Goal: Task Accomplishment & Management: Manage account settings

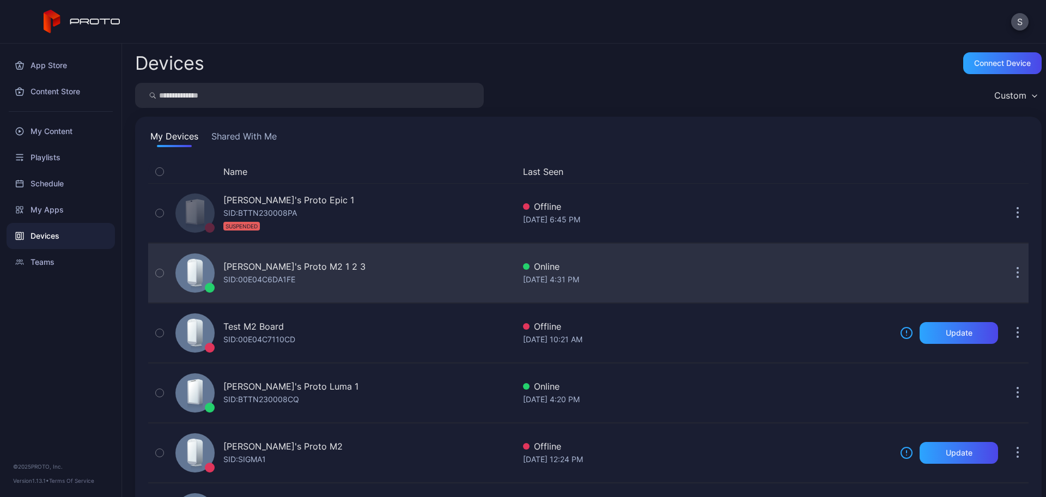
click at [282, 278] on div "SID: 00E04C6DA1FE" at bounding box center [259, 279] width 72 height 13
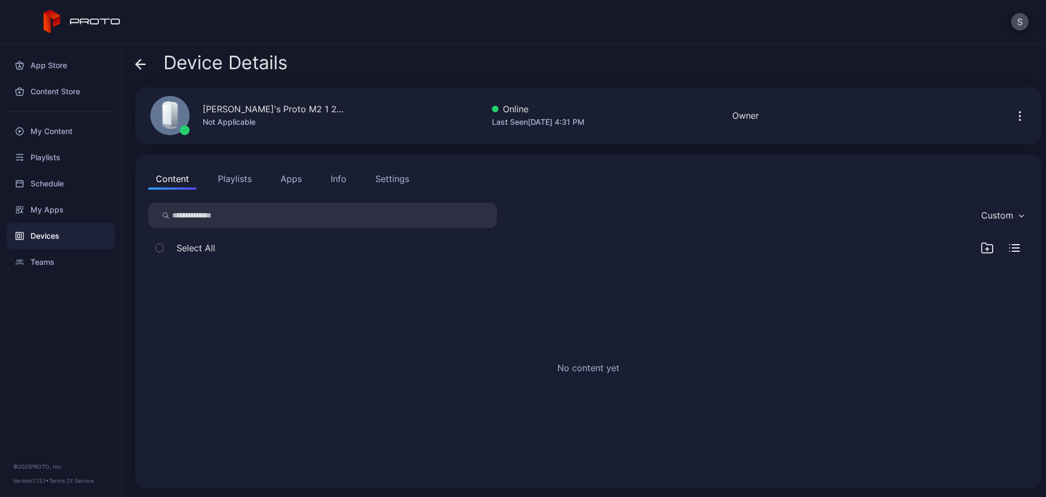
click at [225, 180] on button "Playlists" at bounding box center [234, 179] width 49 height 22
click at [286, 178] on button "Apps" at bounding box center [291, 179] width 37 height 22
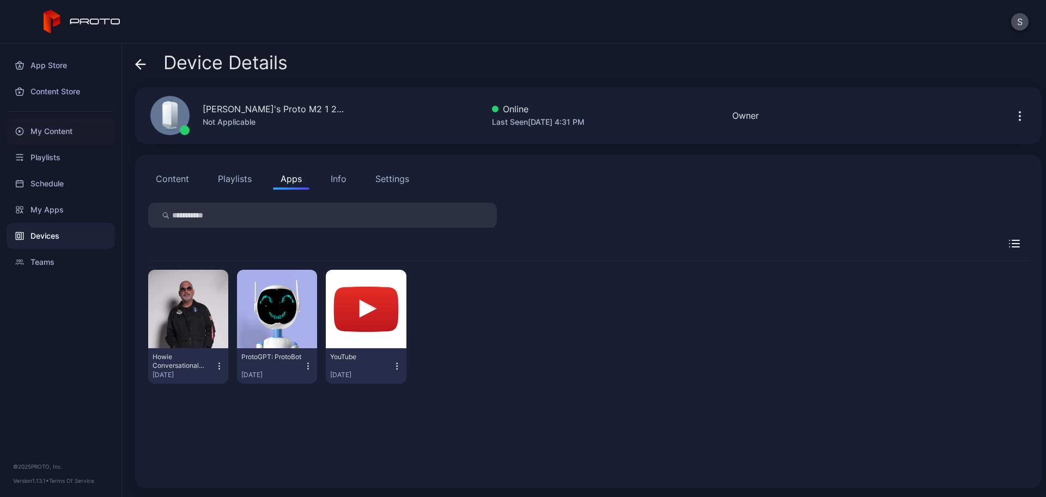
click at [42, 130] on div "My Content" at bounding box center [61, 131] width 108 height 26
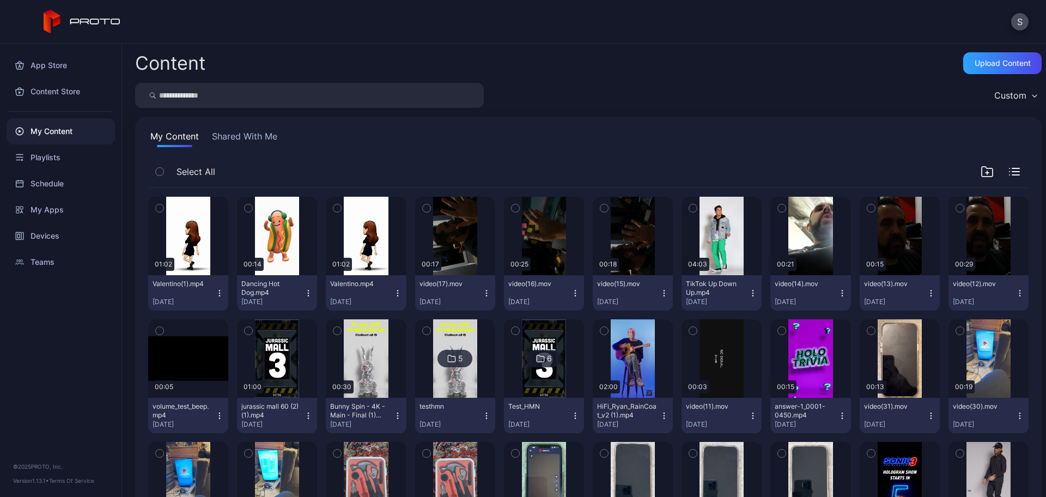
click at [601, 330] on icon "button" at bounding box center [605, 331] width 8 height 12
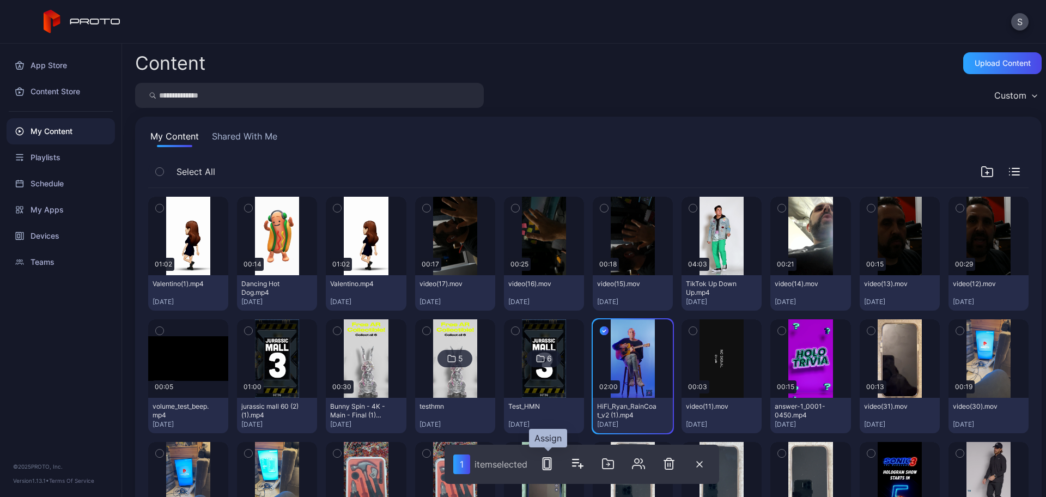
click at [553, 460] on icon "button" at bounding box center [547, 463] width 13 height 13
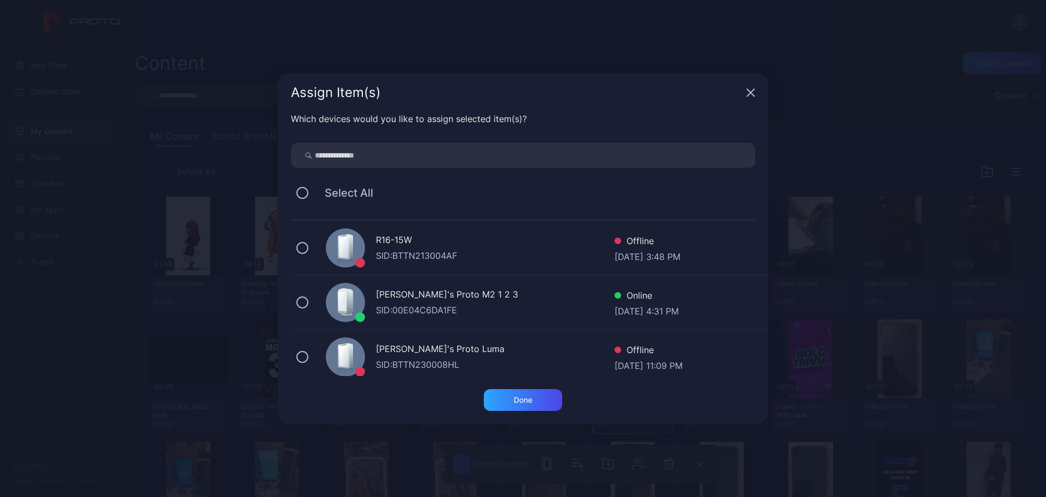
click at [410, 299] on div "[PERSON_NAME]'s Proto M2 1 2 3" at bounding box center [495, 296] width 239 height 16
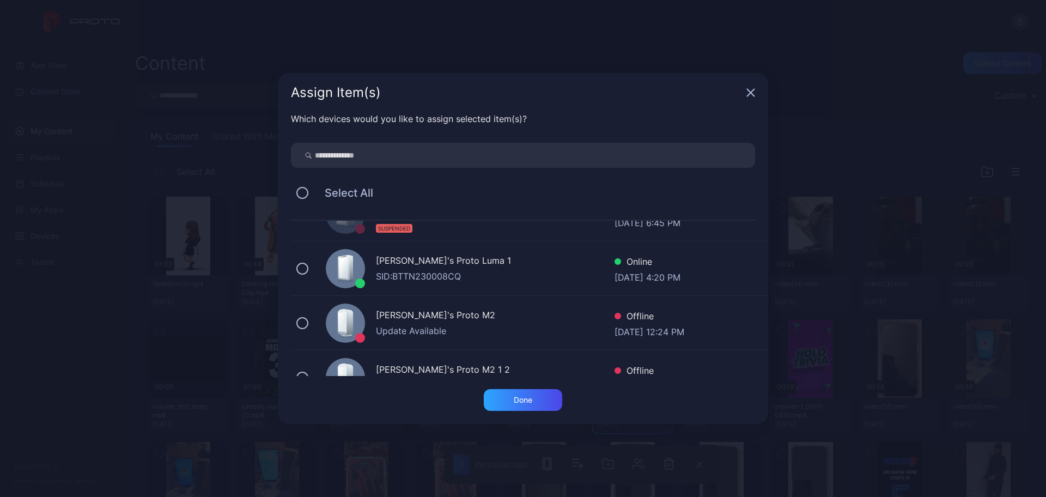
scroll to position [273, 0]
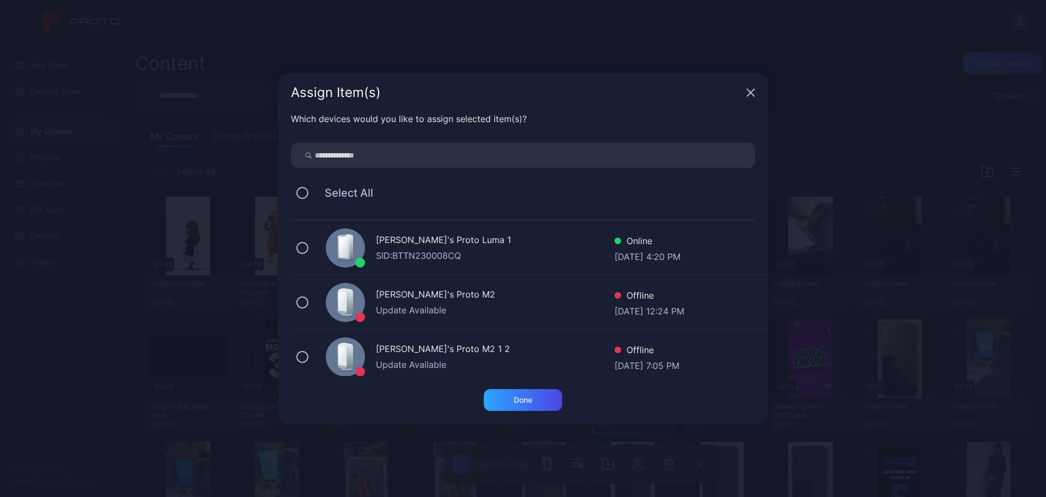
click at [386, 251] on div "SID: BTTN230008CQ" at bounding box center [495, 255] width 239 height 13
click at [541, 400] on div "Done" at bounding box center [523, 400] width 78 height 22
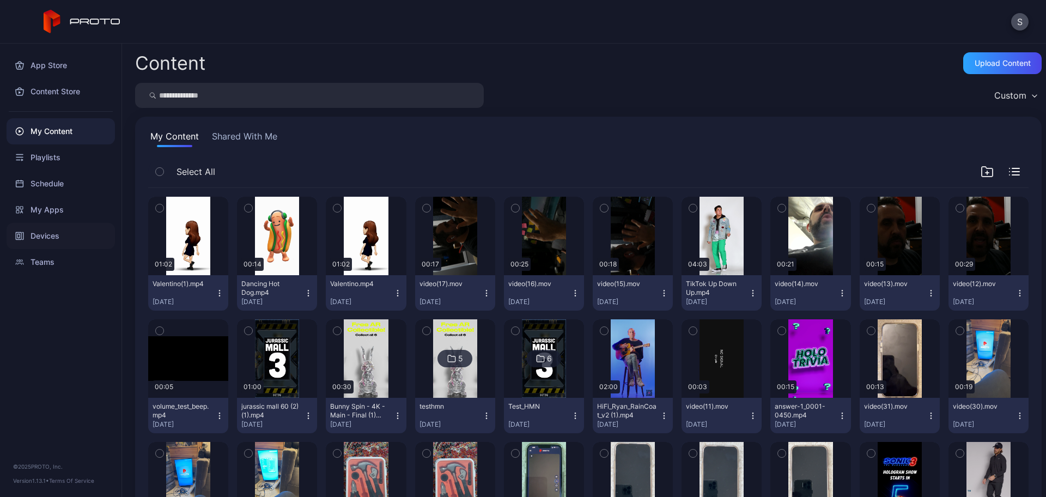
click at [57, 237] on div "Devices" at bounding box center [61, 236] width 108 height 26
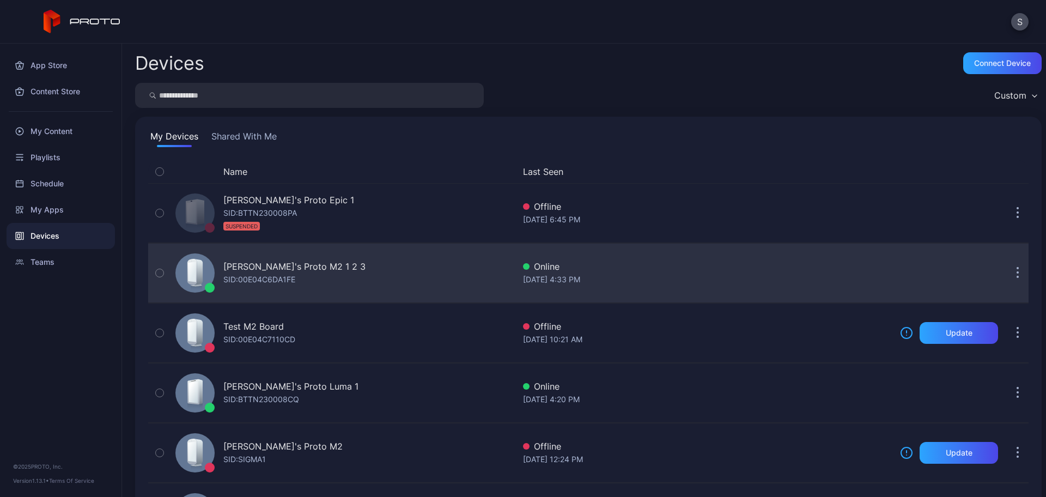
click at [252, 281] on div "SID: 00E04C6DA1FE" at bounding box center [259, 279] width 72 height 13
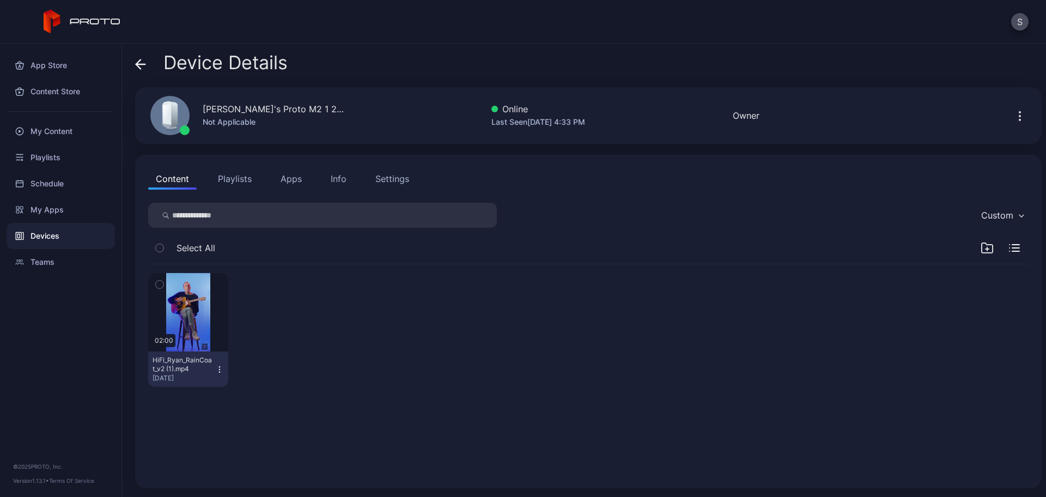
click at [166, 290] on button "button" at bounding box center [159, 284] width 23 height 23
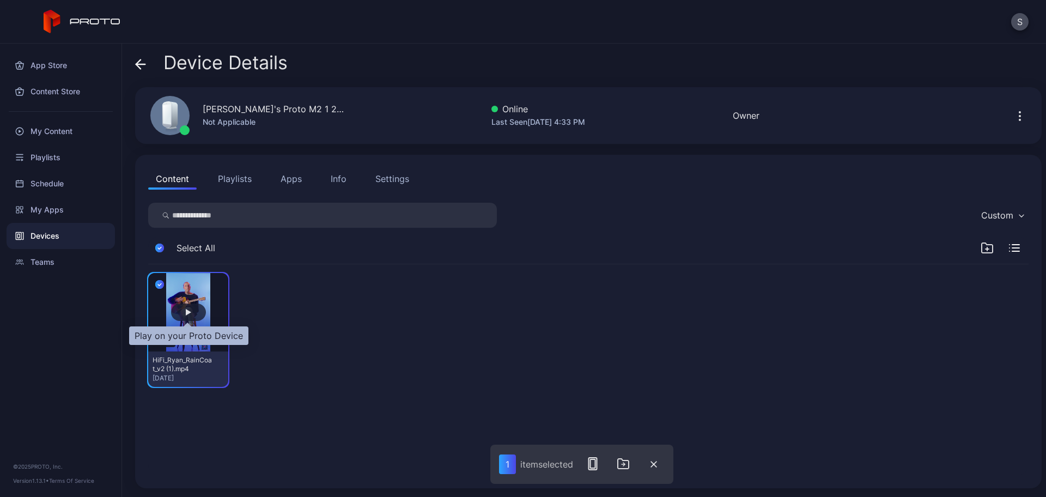
click at [190, 313] on div "button" at bounding box center [188, 312] width 5 height 7
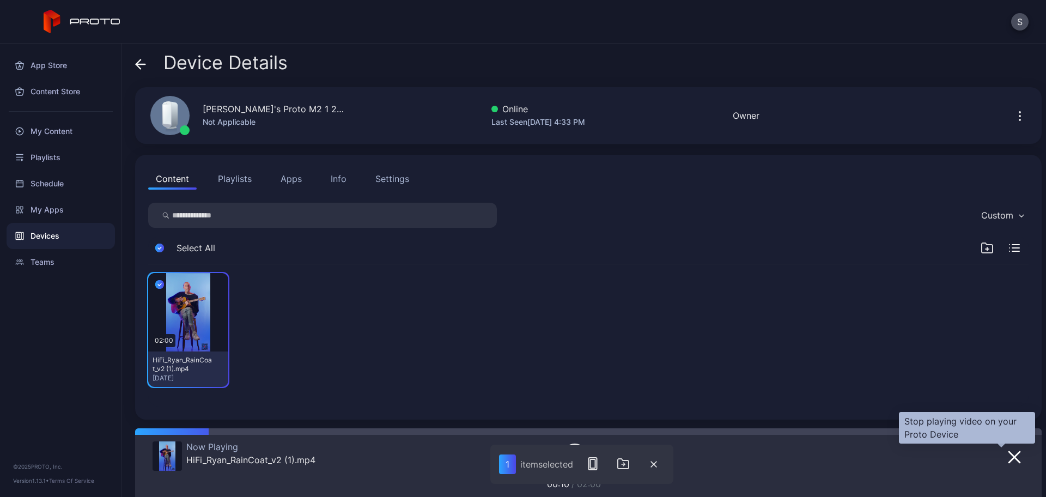
click at [1009, 457] on icon "button" at bounding box center [1014, 457] width 11 height 11
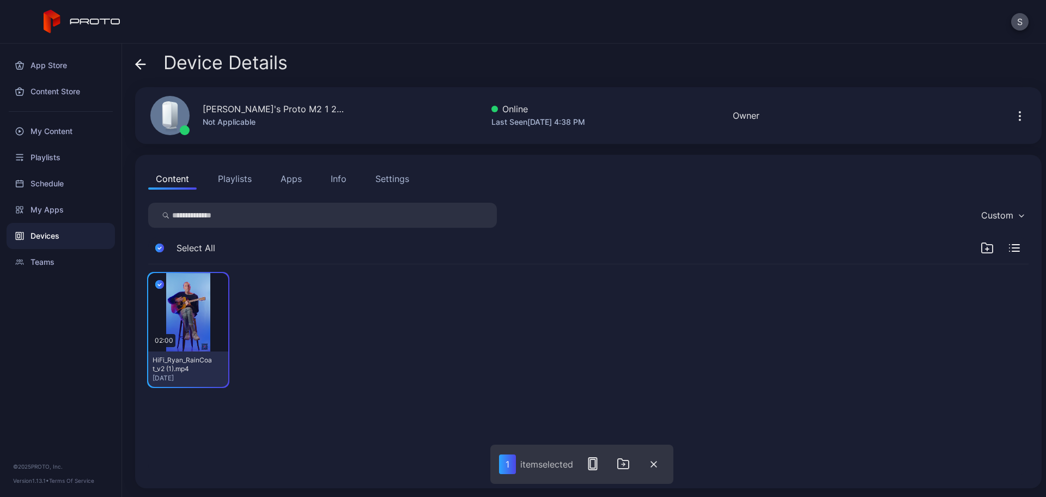
click at [143, 63] on icon at bounding box center [140, 64] width 11 height 11
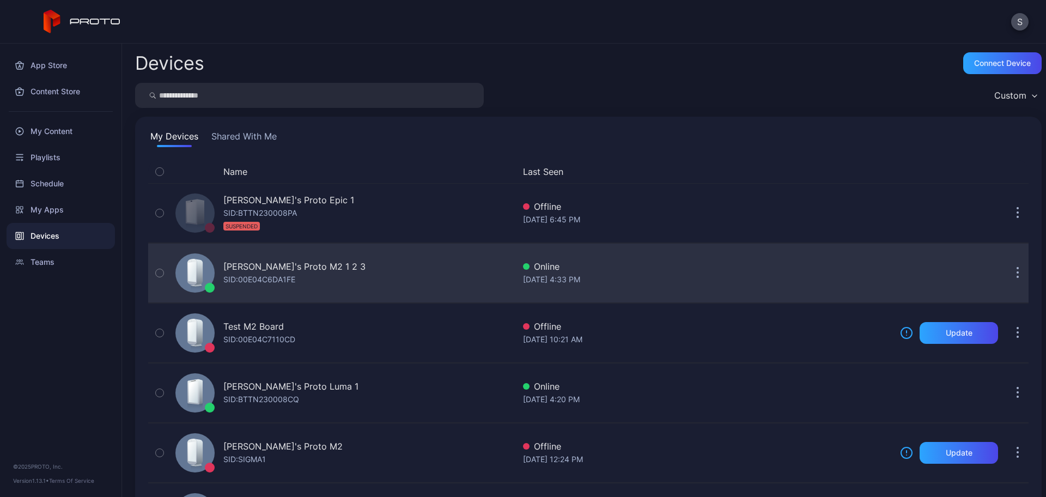
click at [268, 283] on div "SID: 00E04C6DA1FE" at bounding box center [259, 279] width 72 height 13
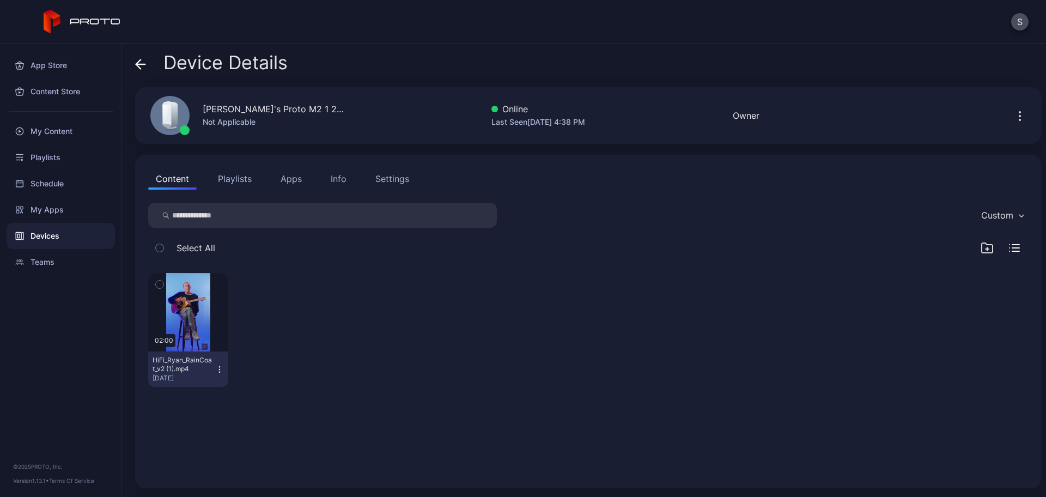
click at [287, 177] on button "Apps" at bounding box center [291, 179] width 37 height 22
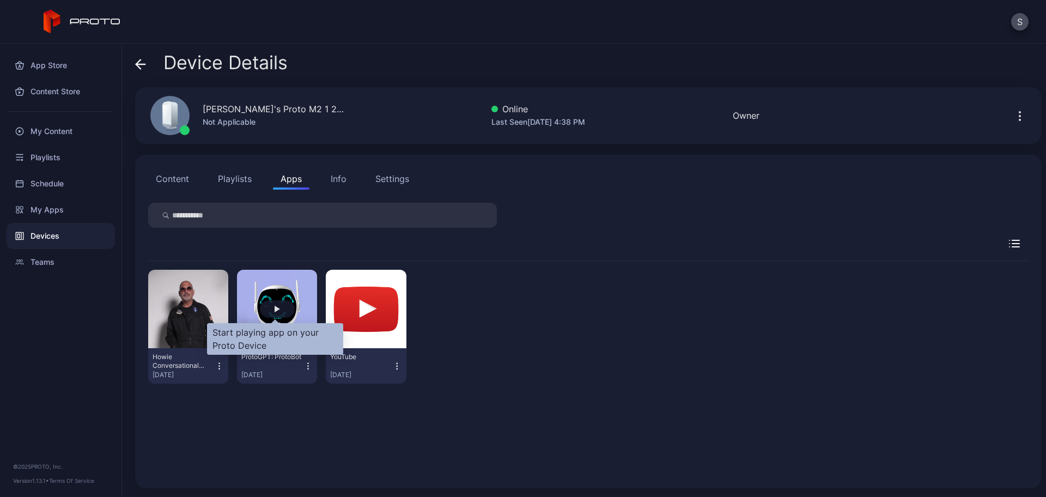
click at [275, 310] on div "button" at bounding box center [277, 309] width 5 height 7
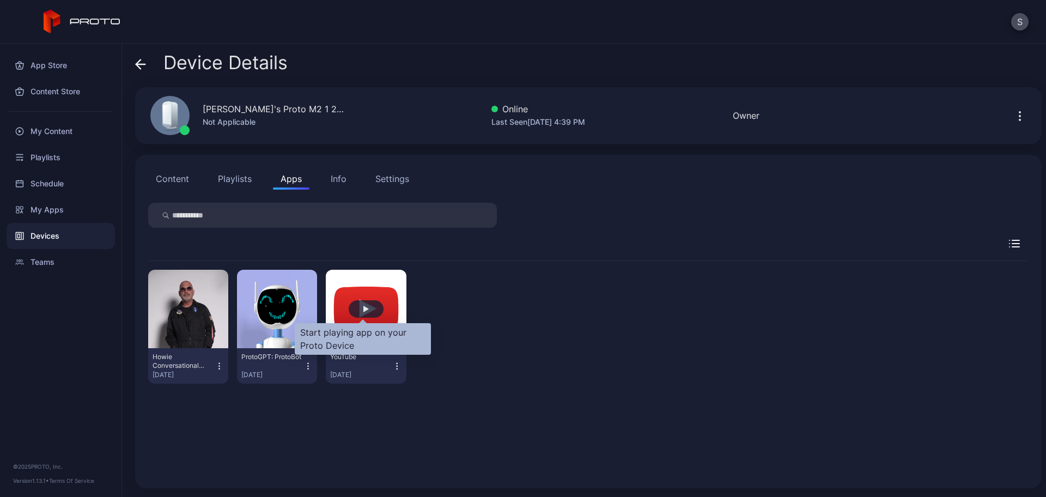
click at [355, 305] on div "button" at bounding box center [366, 308] width 35 height 17
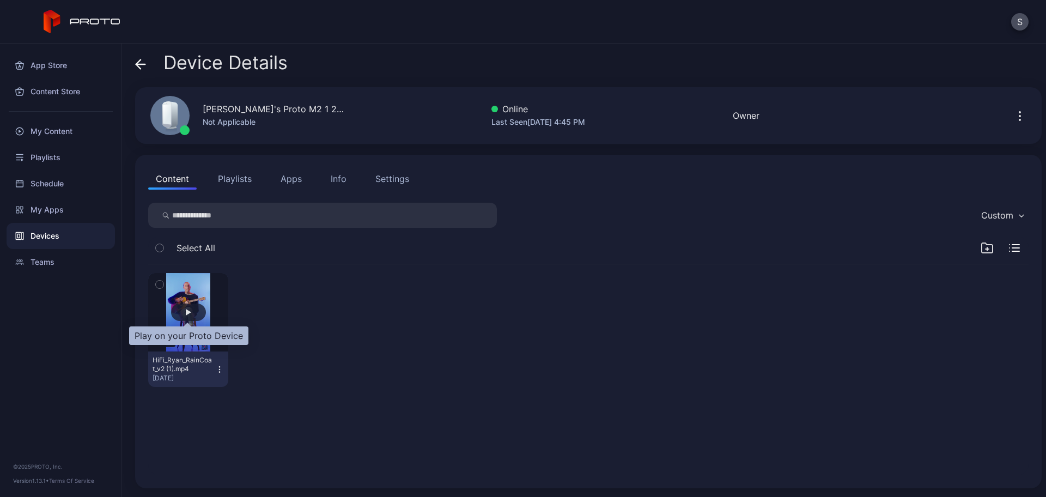
click at [183, 308] on div "button" at bounding box center [188, 312] width 35 height 17
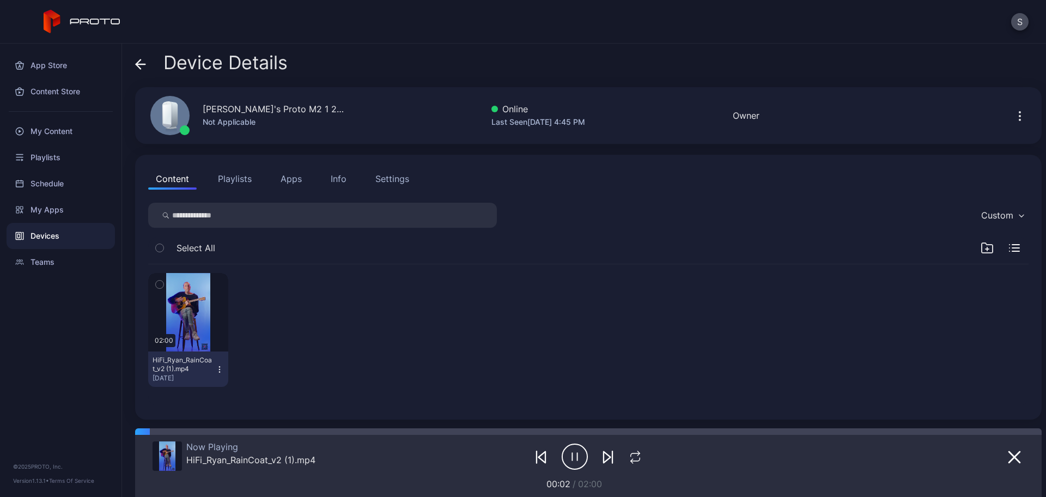
click at [562, 457] on icon "button" at bounding box center [575, 456] width 26 height 27
click at [148, 69] on div "Device Details" at bounding box center [211, 65] width 153 height 26
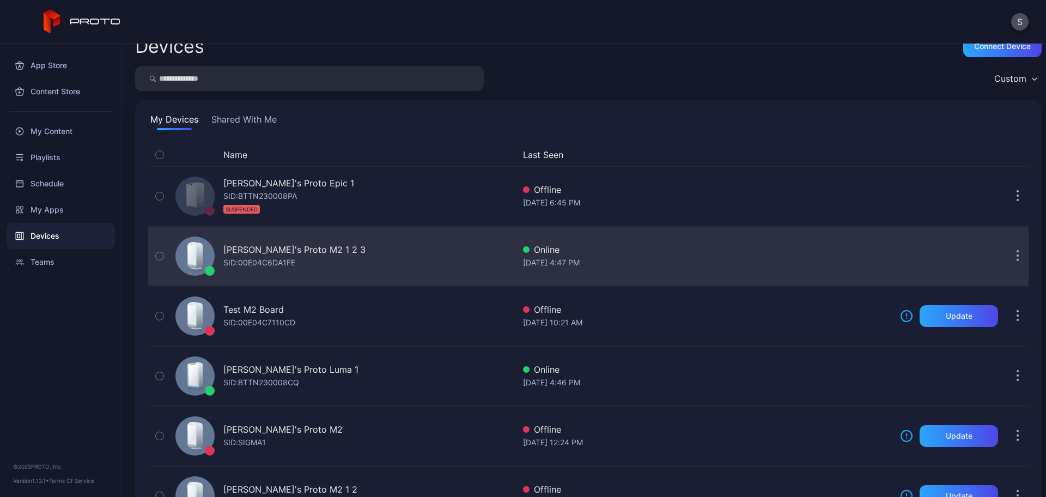
scroll to position [21, 0]
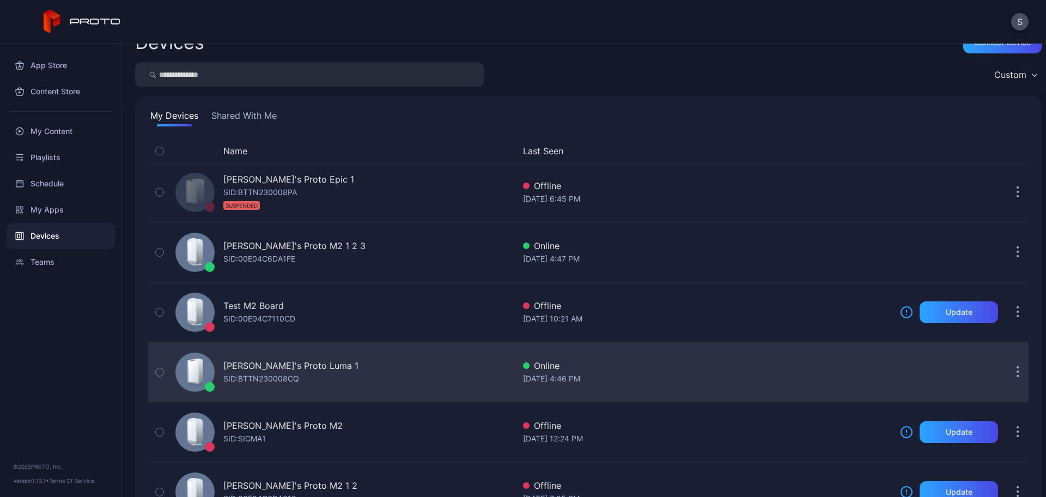
click at [271, 378] on div "SID: BTTN230008CQ" at bounding box center [261, 378] width 76 height 13
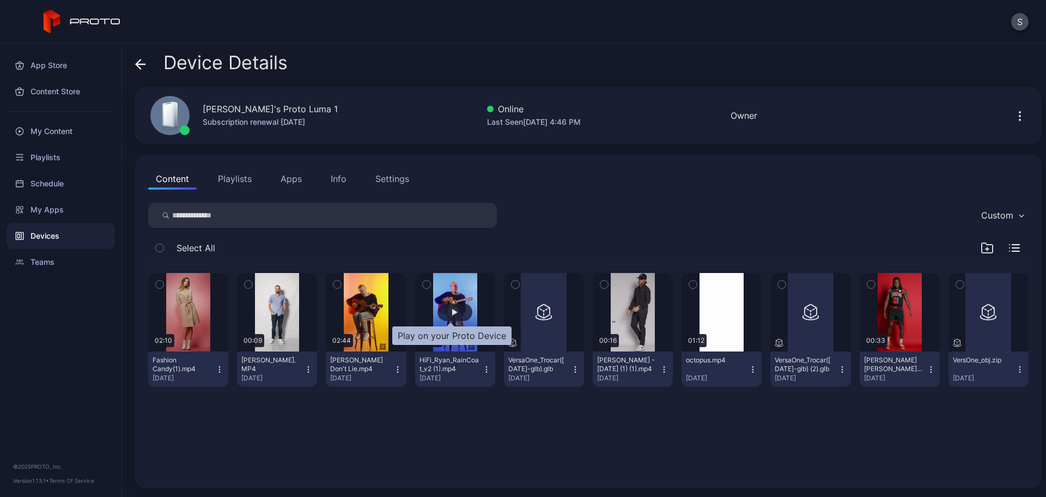
click at [452, 311] on div "button" at bounding box center [454, 312] width 5 height 7
click at [287, 183] on button "Apps" at bounding box center [291, 179] width 37 height 22
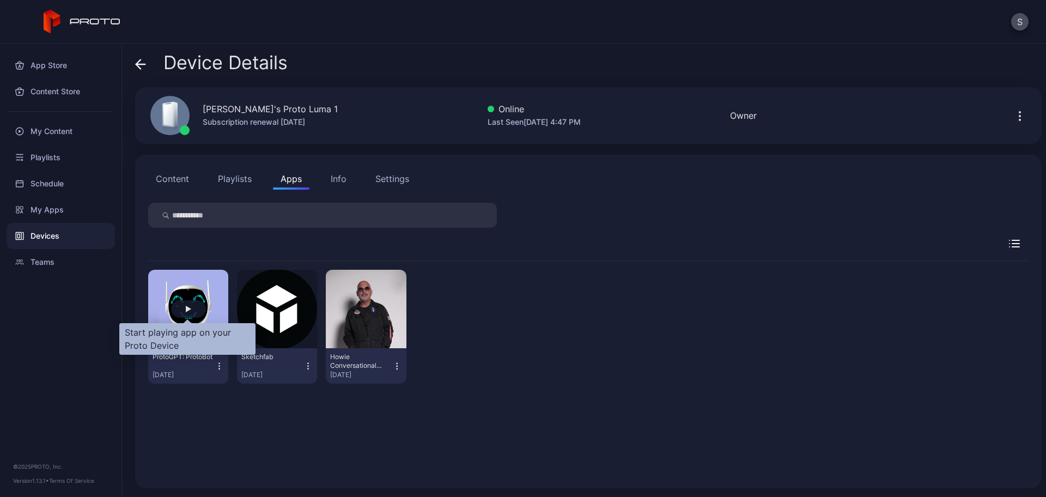
click at [183, 310] on div "button" at bounding box center [188, 308] width 35 height 17
click at [183, 308] on div "button" at bounding box center [188, 308] width 35 height 17
click at [142, 62] on icon at bounding box center [140, 64] width 11 height 11
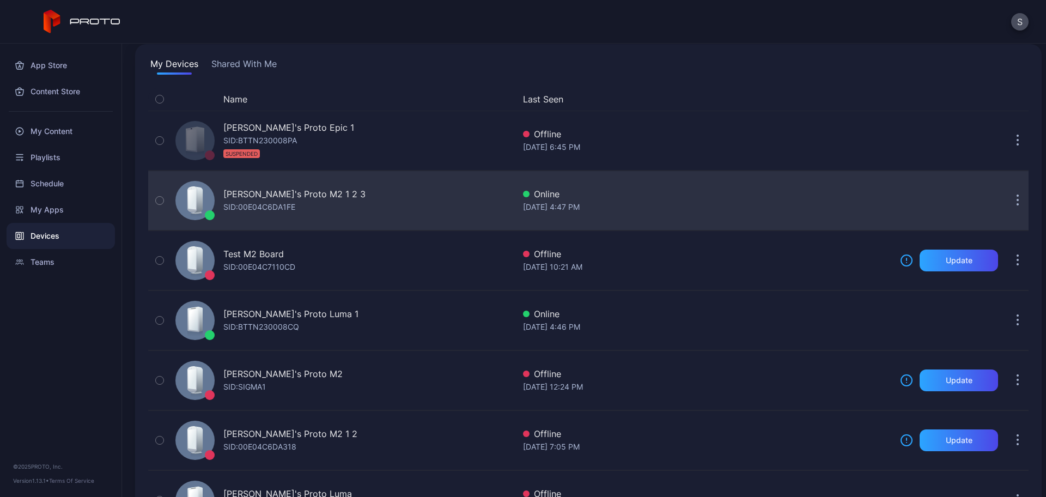
scroll to position [73, 0]
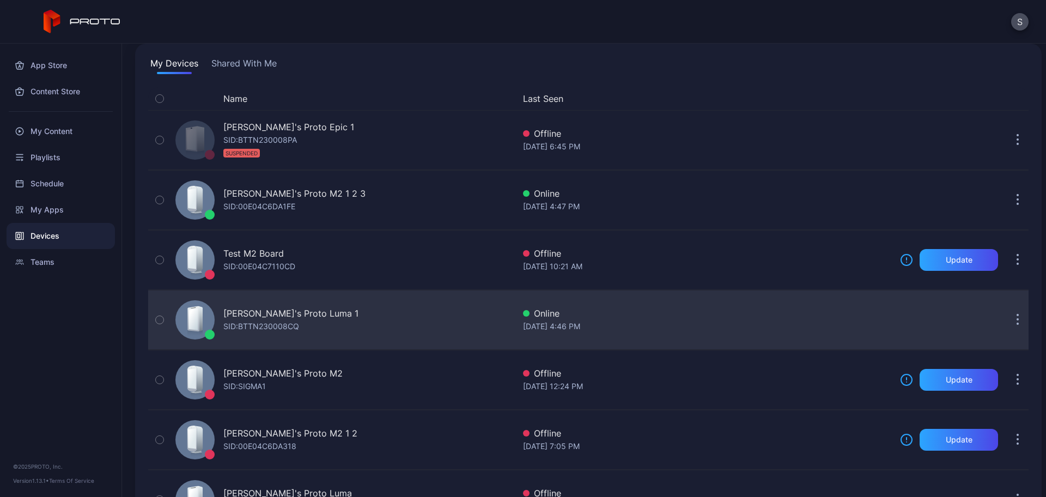
click at [252, 323] on div "SID: BTTN230008CQ" at bounding box center [261, 326] width 76 height 13
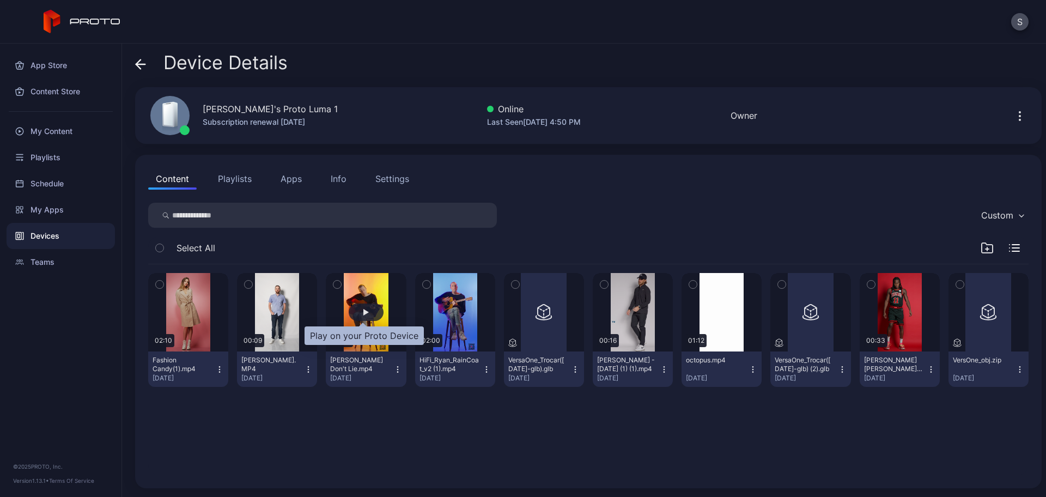
click at [364, 310] on div "button" at bounding box center [366, 312] width 5 height 7
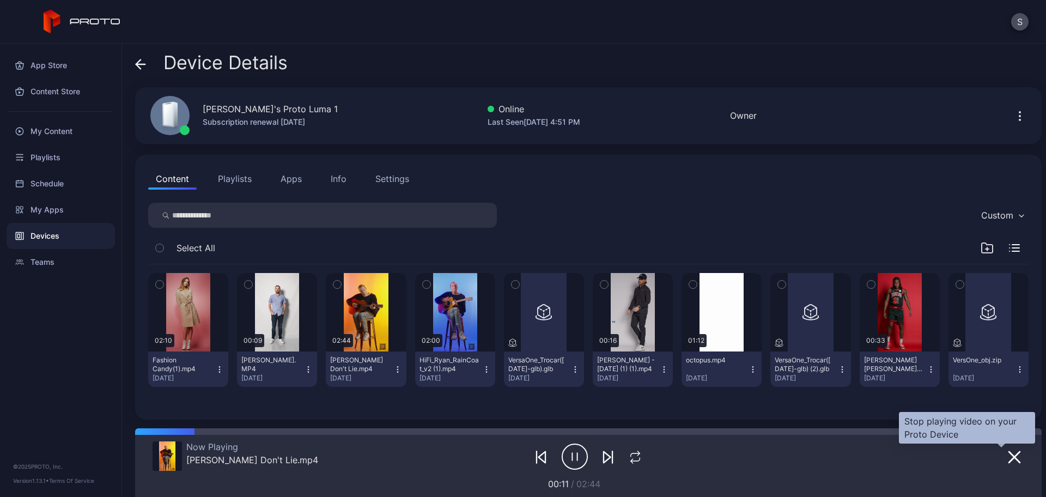
click at [1008, 455] on icon "button" at bounding box center [1014, 457] width 13 height 13
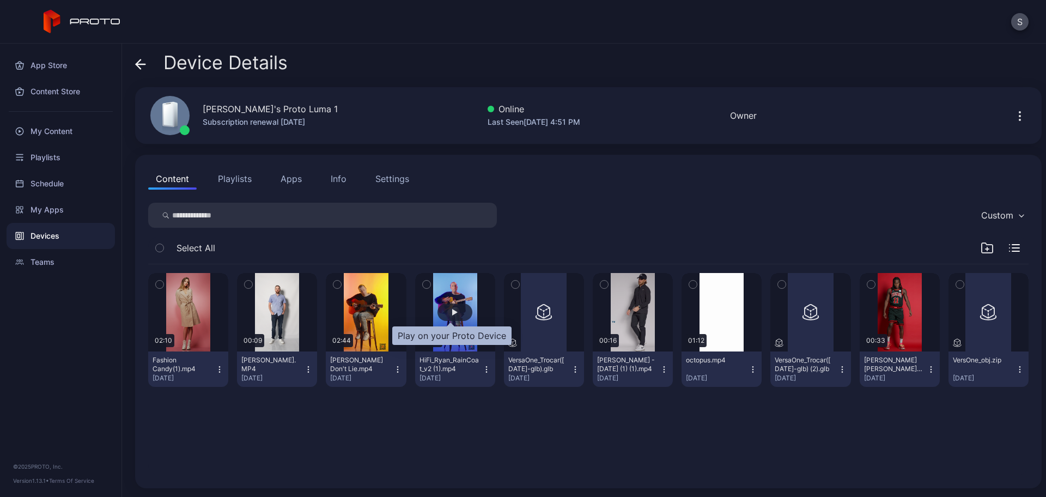
click at [452, 315] on div "button" at bounding box center [454, 312] width 5 height 7
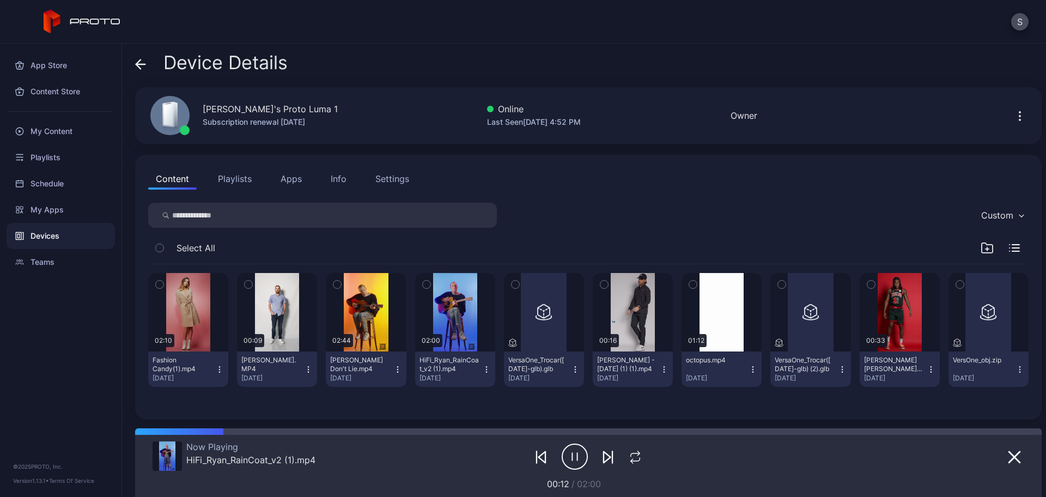
click at [143, 63] on icon at bounding box center [140, 64] width 11 height 11
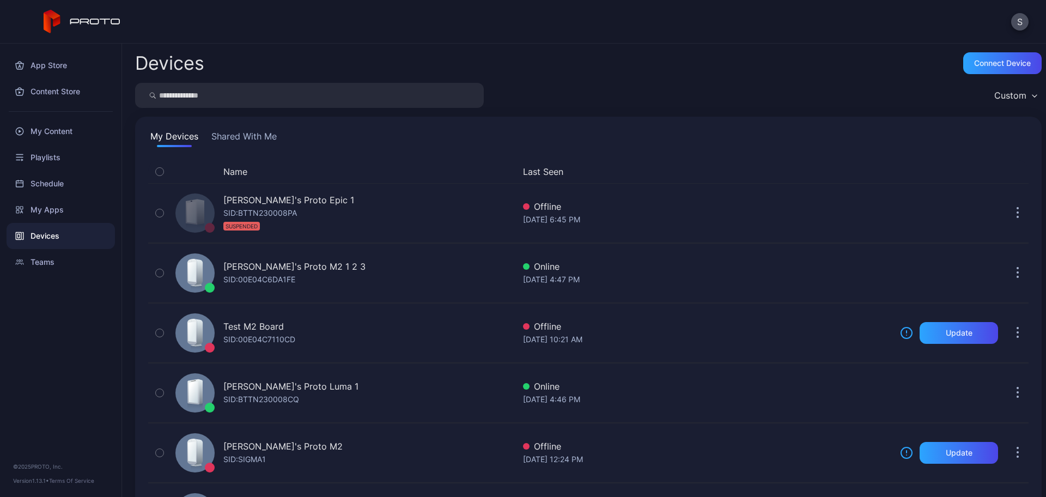
scroll to position [73, 0]
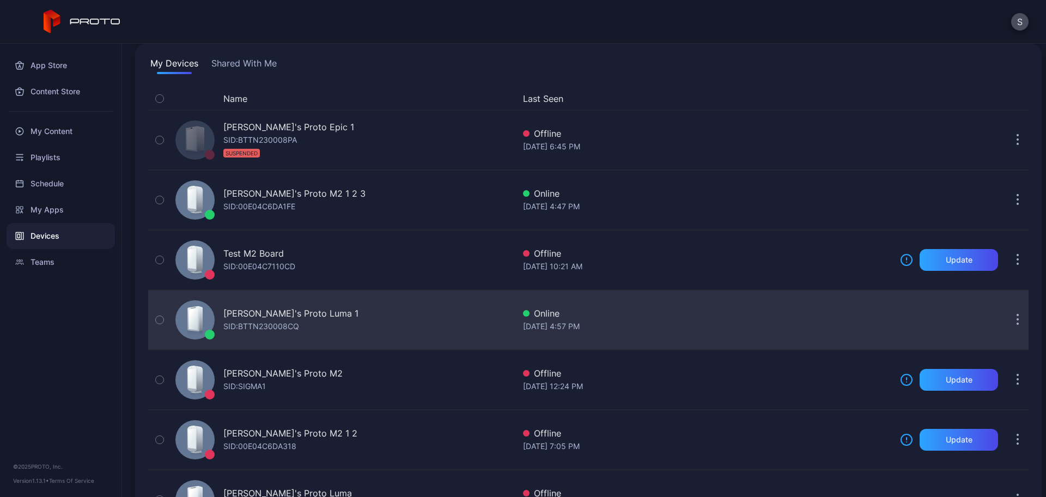
click at [259, 320] on div "SID: BTTN230008CQ" at bounding box center [261, 326] width 76 height 13
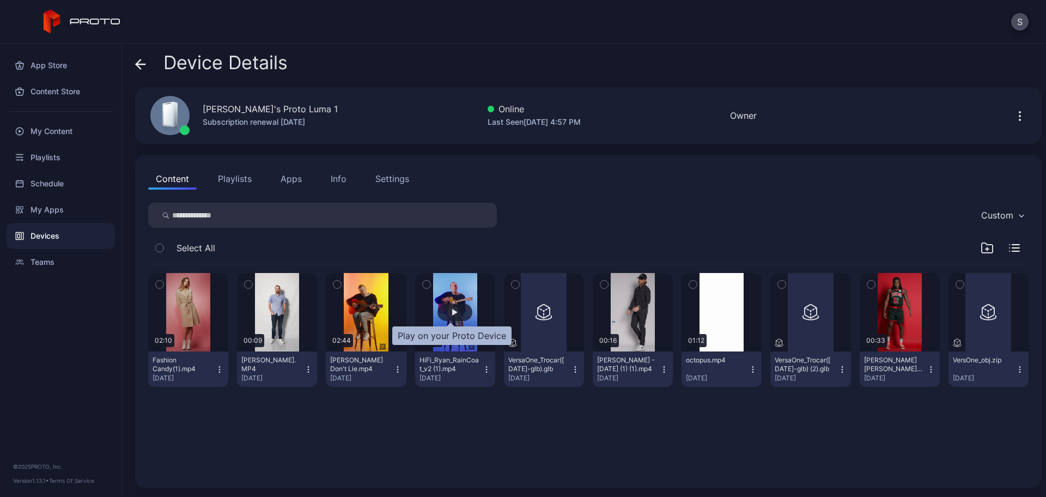
click at [452, 313] on div "button" at bounding box center [454, 312] width 5 height 7
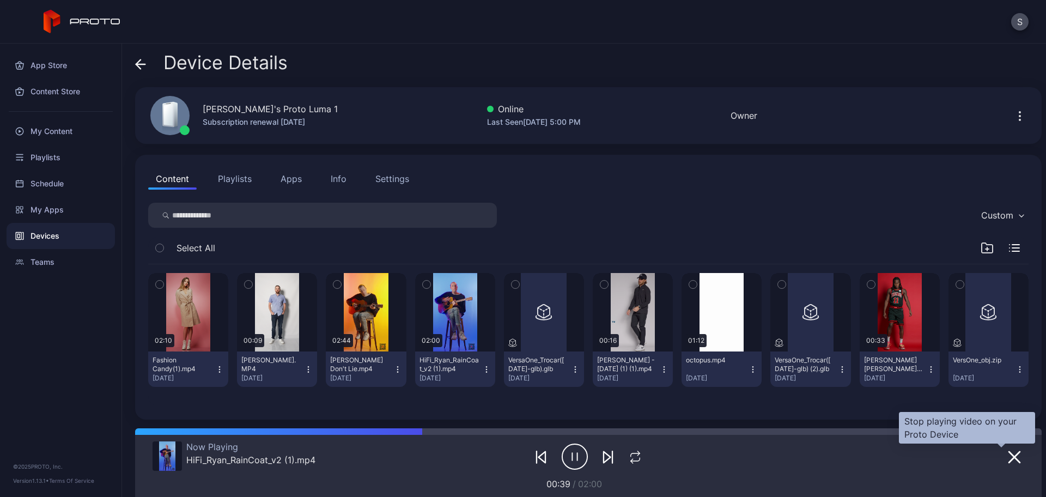
click at [1008, 460] on icon "button" at bounding box center [1014, 457] width 13 height 13
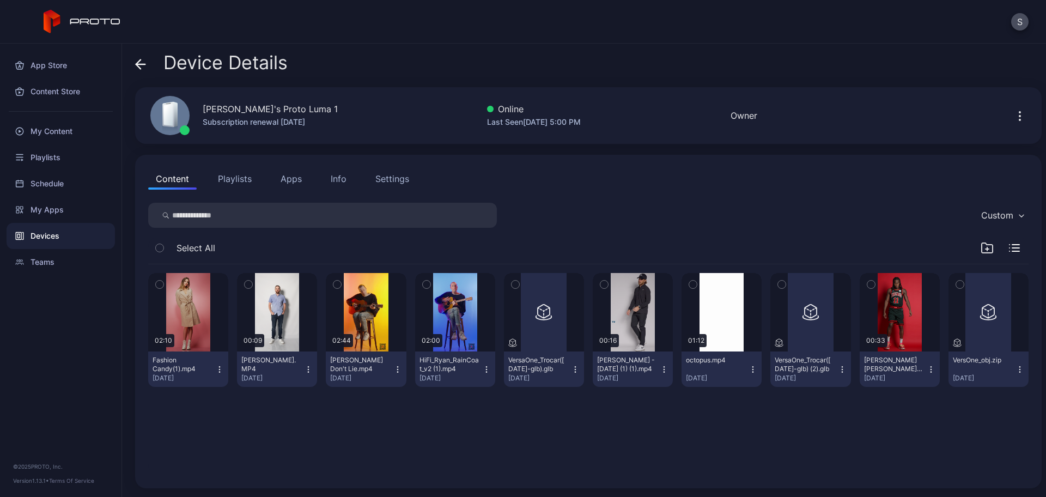
click at [282, 178] on button "Apps" at bounding box center [291, 179] width 37 height 22
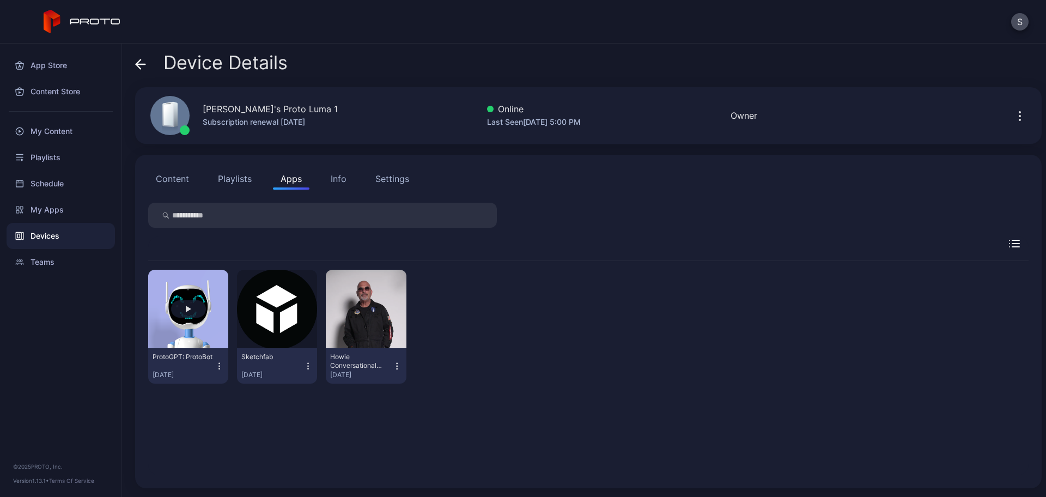
click at [184, 319] on button "button" at bounding box center [188, 309] width 80 height 78
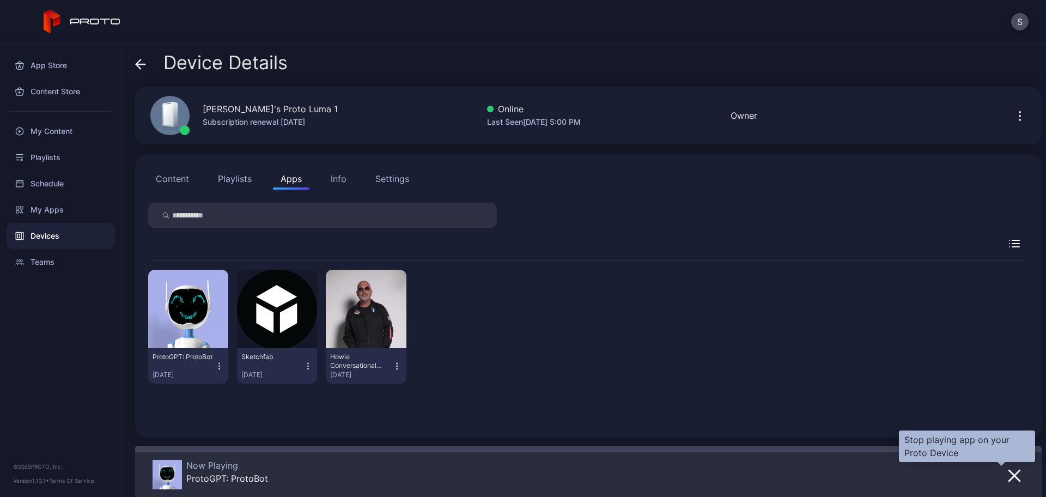
click at [1008, 473] on icon "button" at bounding box center [1014, 475] width 13 height 13
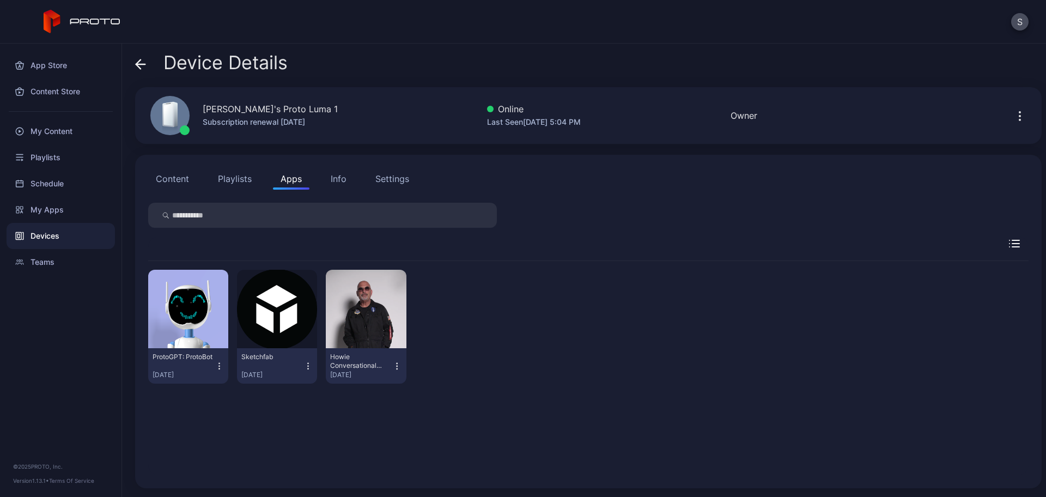
click at [367, 437] on div "ProtoGPT: ProtoBot Jul 21, 2025 Sketchfab Jul 21, 2025 Howie Conversational Per…" at bounding box center [588, 368] width 881 height 214
click at [140, 63] on icon at bounding box center [140, 64] width 11 height 11
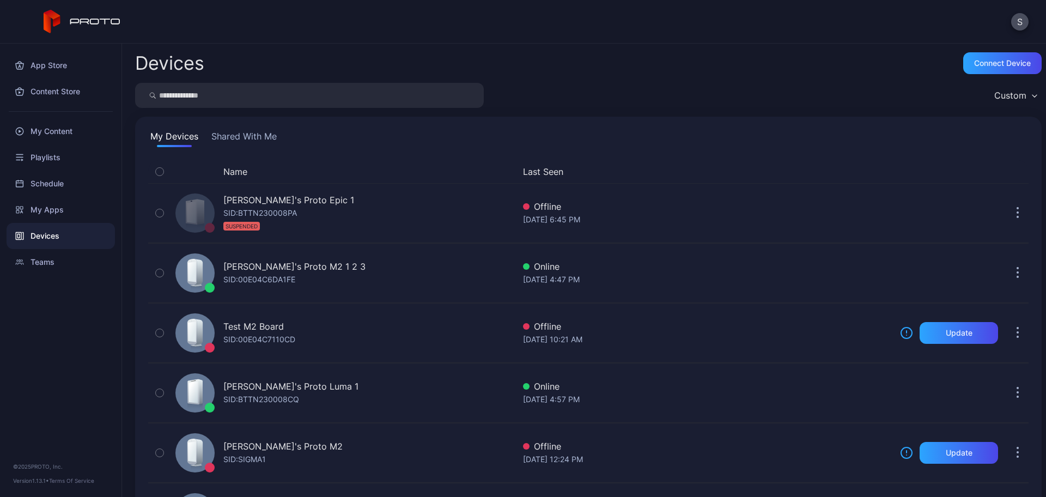
scroll to position [73, 0]
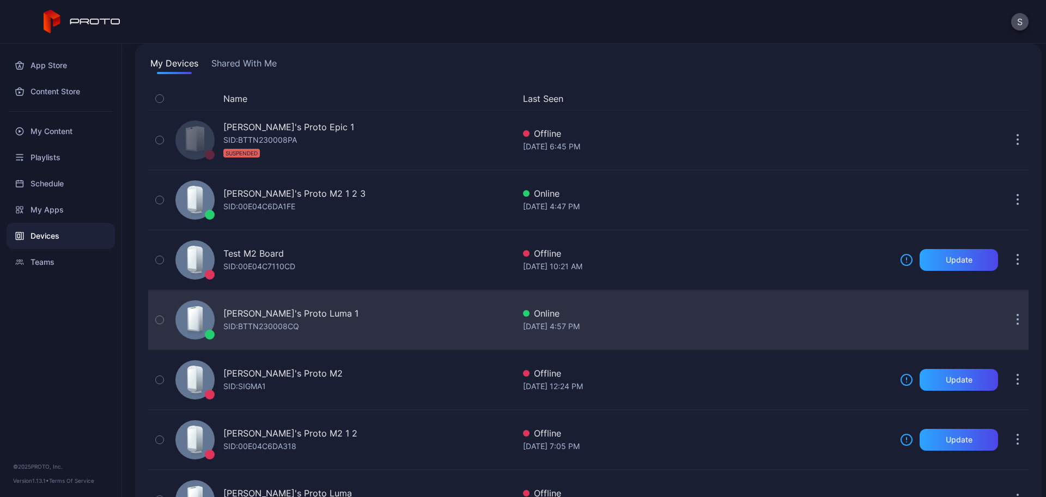
click at [274, 313] on div "[PERSON_NAME]'s Proto Luma 1" at bounding box center [290, 313] width 135 height 13
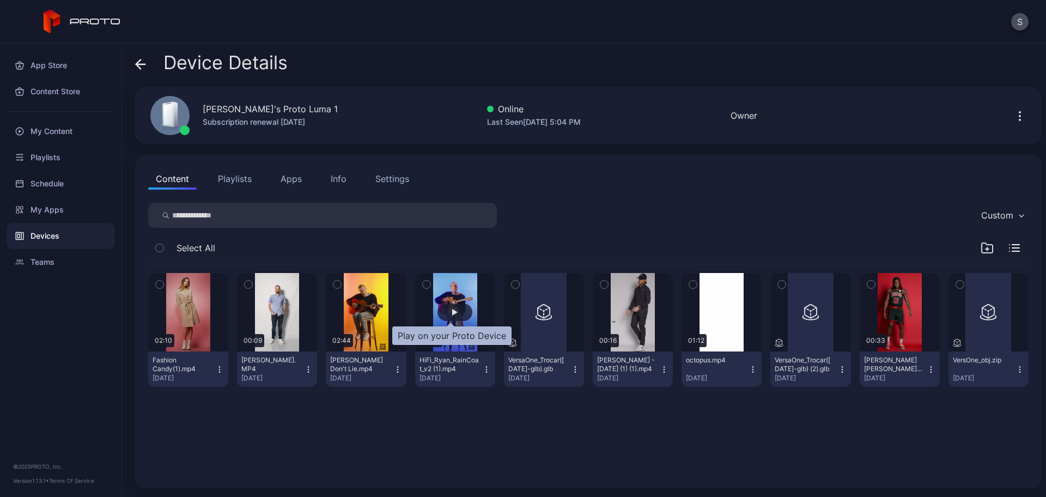
click at [452, 314] on div "button" at bounding box center [454, 312] width 5 height 7
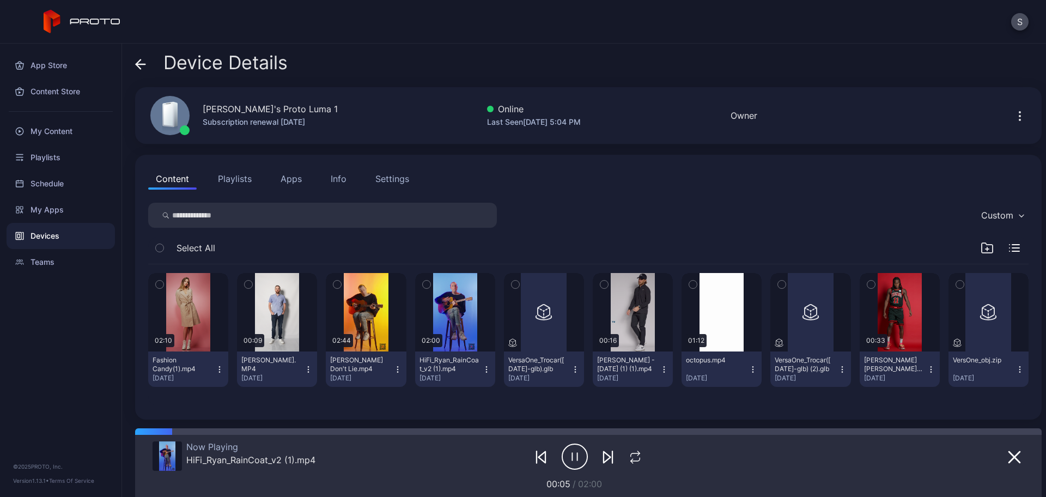
click at [563, 463] on icon "button" at bounding box center [575, 456] width 26 height 27
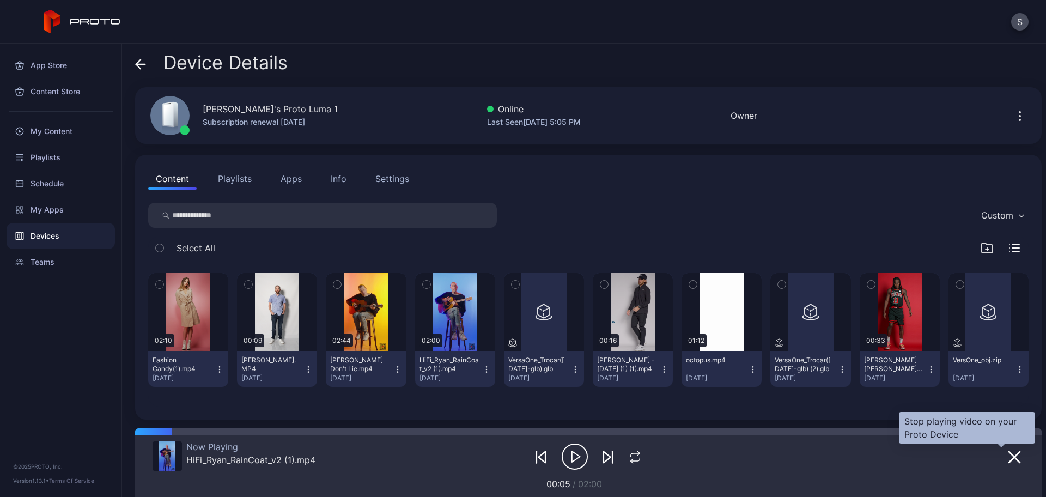
click at [1009, 456] on icon "button" at bounding box center [1014, 457] width 11 height 11
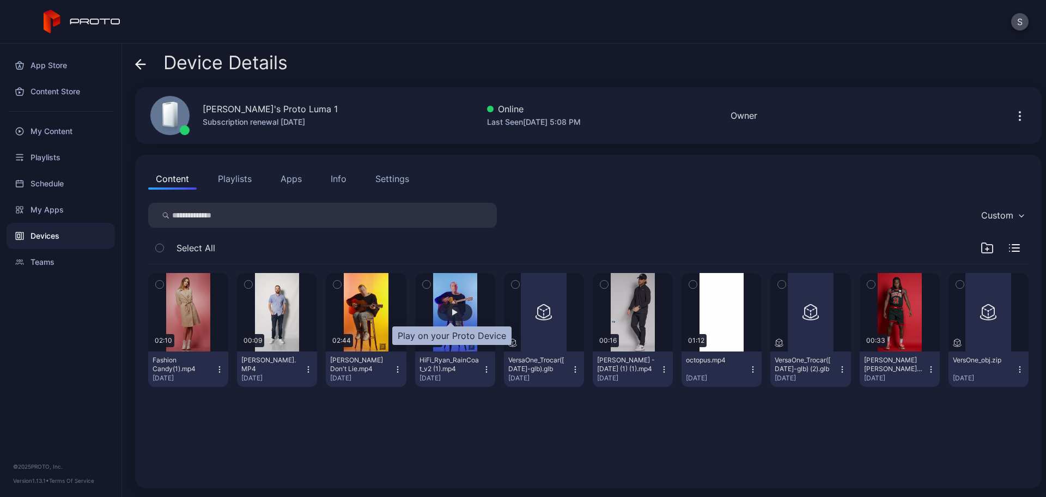
click at [455, 305] on div "button" at bounding box center [455, 312] width 35 height 17
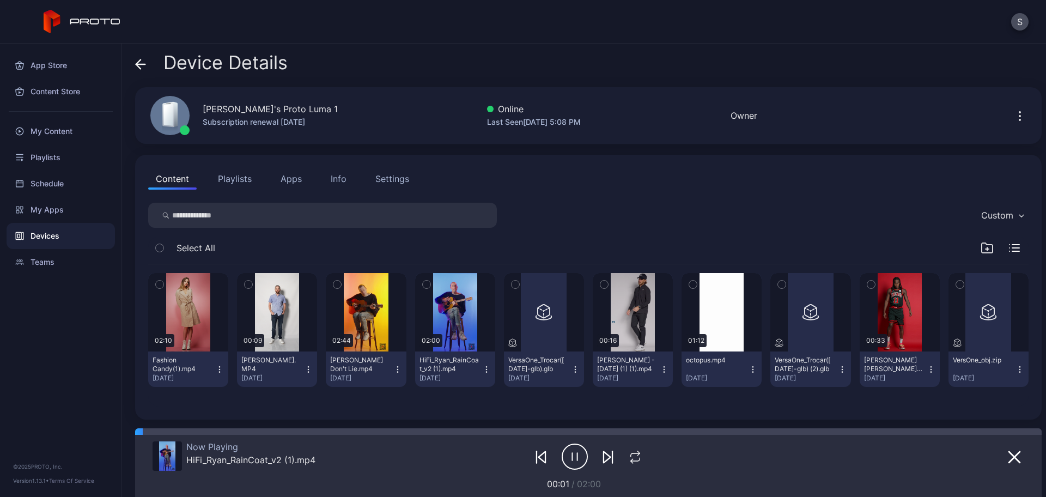
click at [573, 455] on icon "button" at bounding box center [575, 456] width 26 height 27
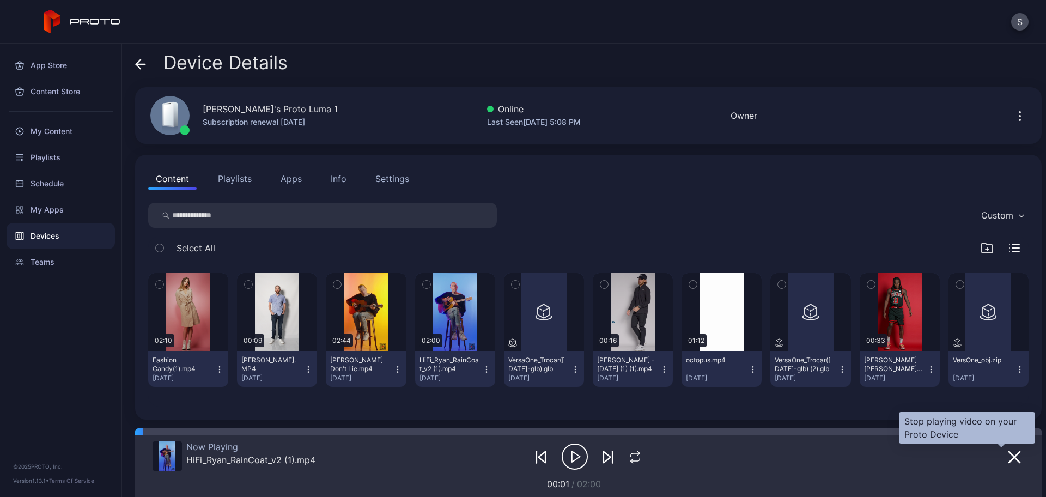
click at [1009, 458] on icon "button" at bounding box center [1014, 457] width 11 height 11
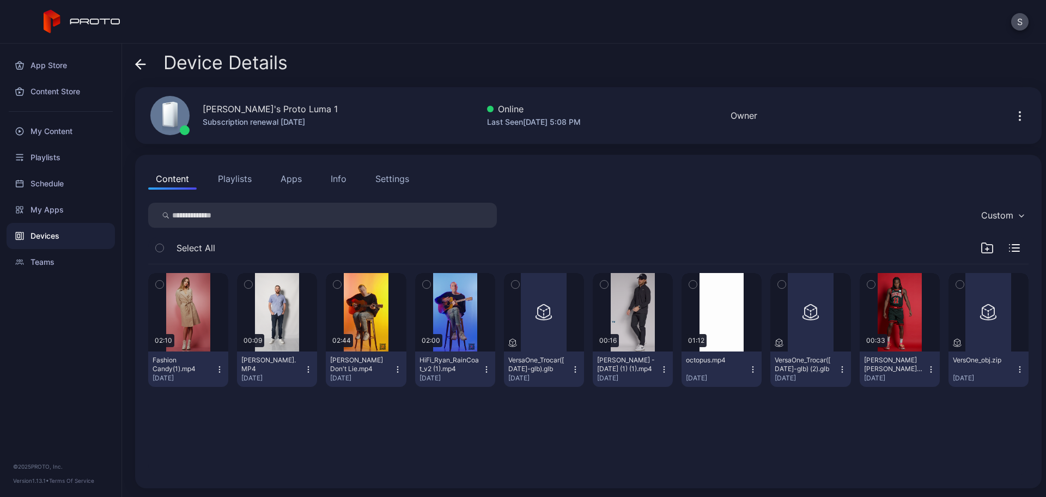
click at [301, 179] on button "Apps" at bounding box center [291, 179] width 37 height 22
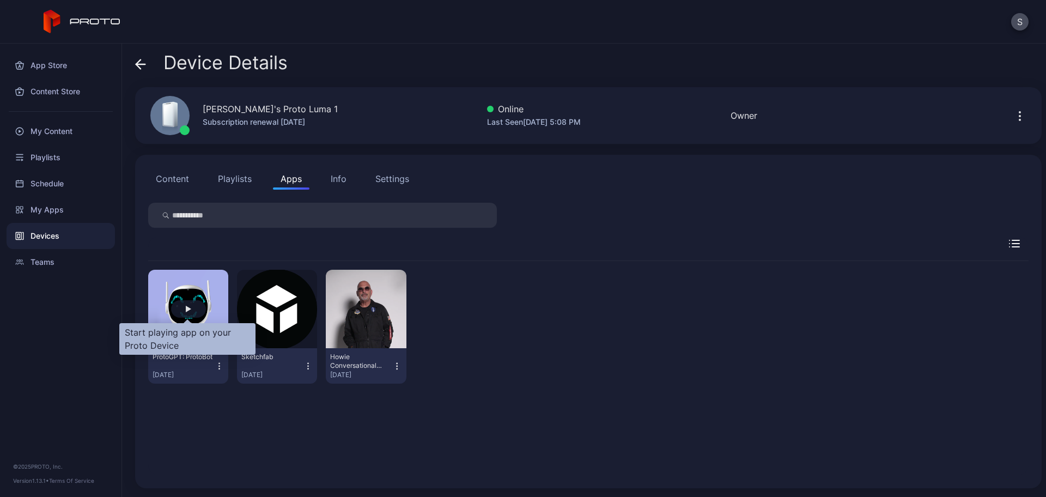
click at [179, 317] on div "button" at bounding box center [188, 308] width 35 height 17
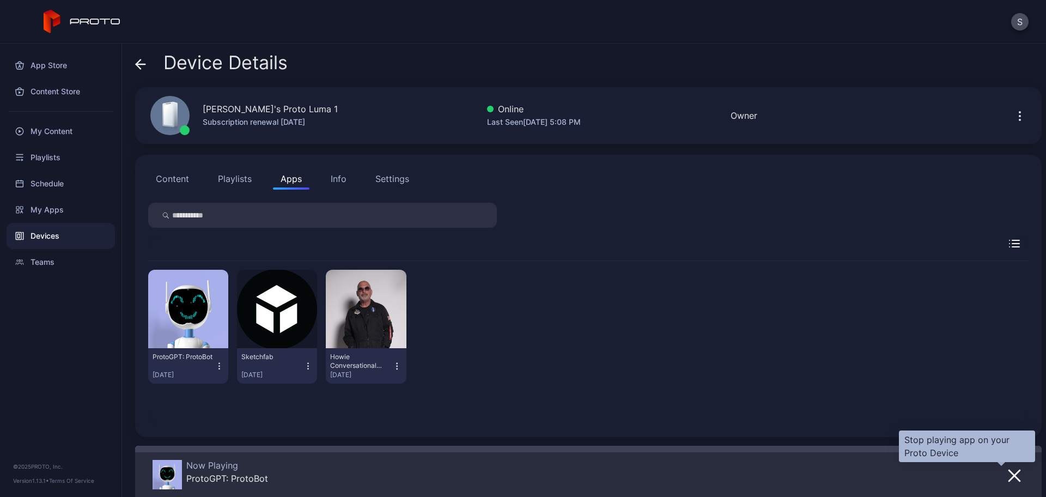
click at [1009, 475] on icon "button" at bounding box center [1014, 475] width 11 height 11
